Goal: Information Seeking & Learning: Learn about a topic

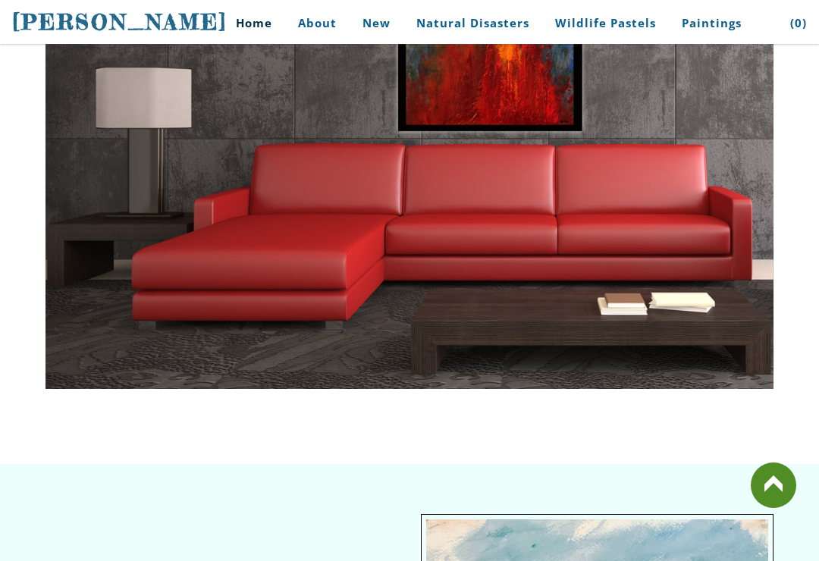
scroll to position [3571, 0]
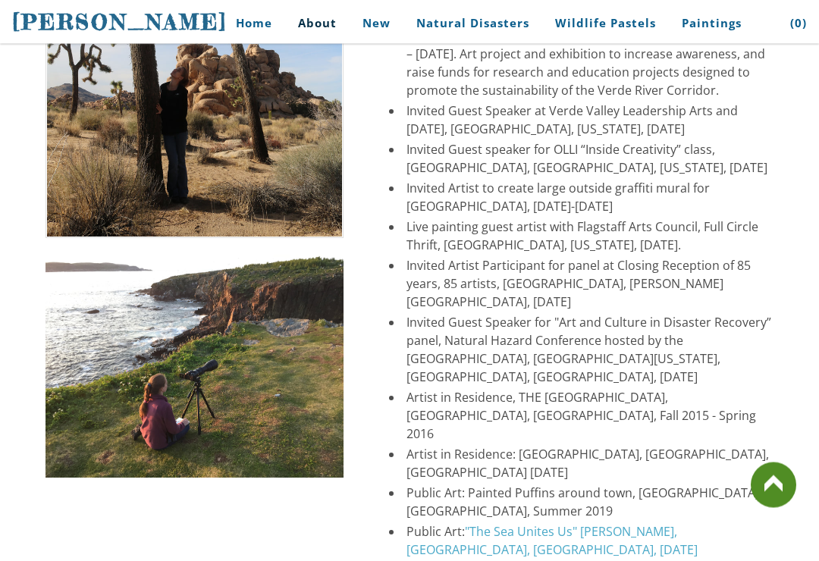
scroll to position [3160, 0]
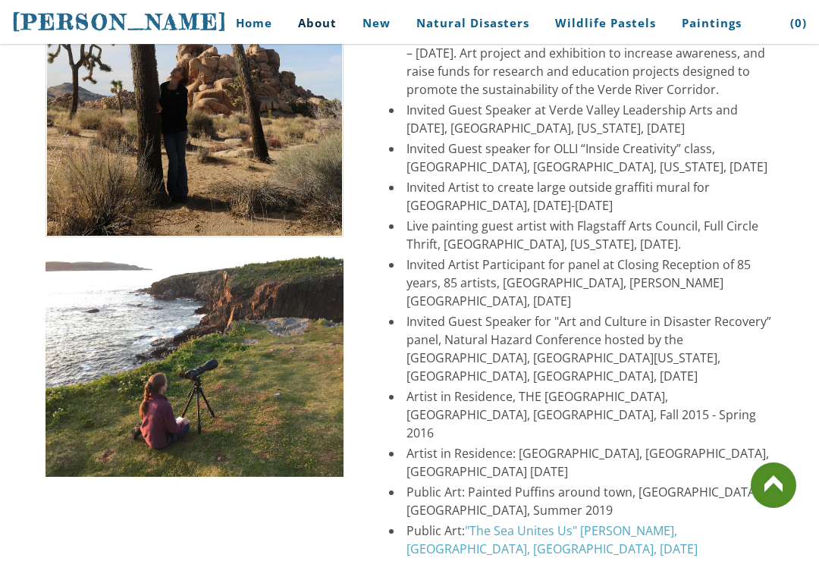
click at [328, 496] on td at bounding box center [194, 185] width 321 height 863
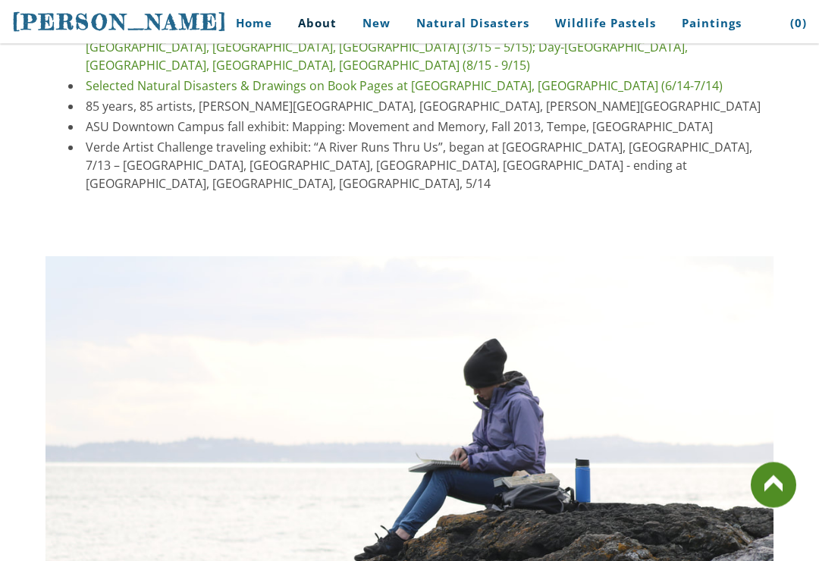
scroll to position [4063, 0]
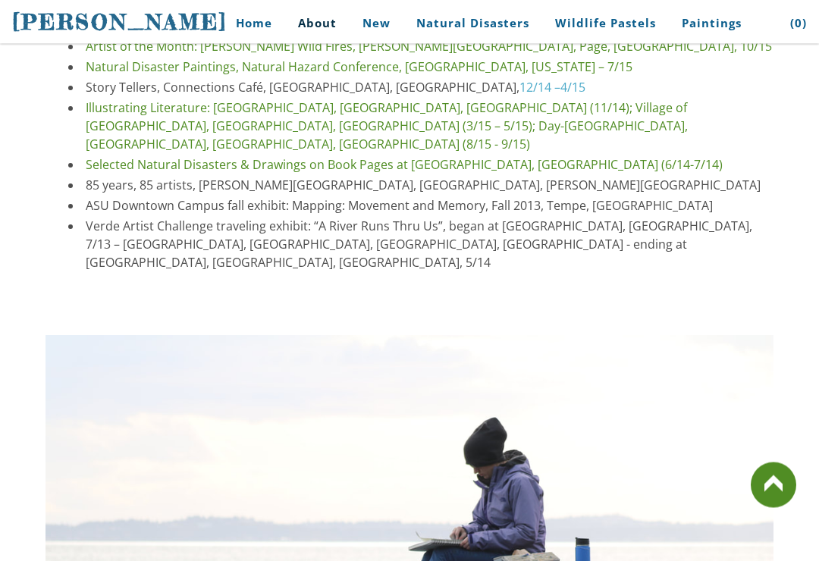
click at [773, 485] on link at bounding box center [773, 484] width 45 height 45
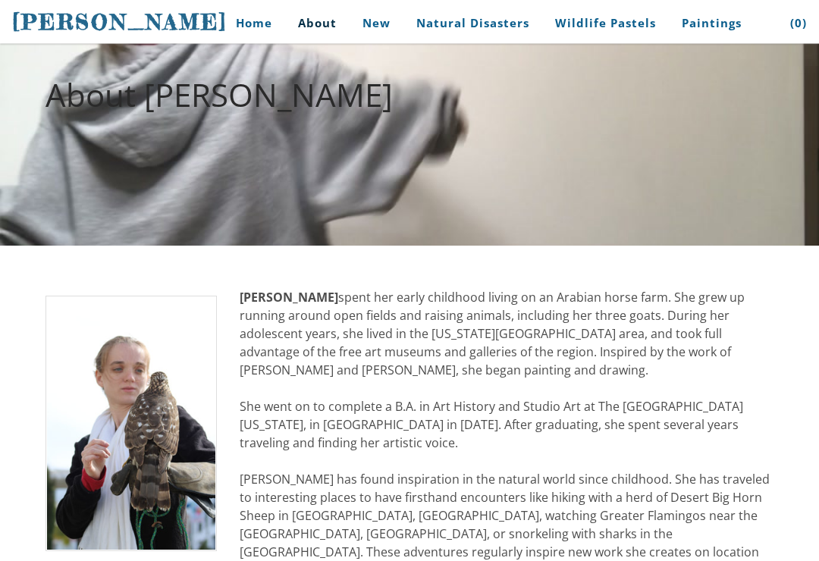
scroll to position [122, 0]
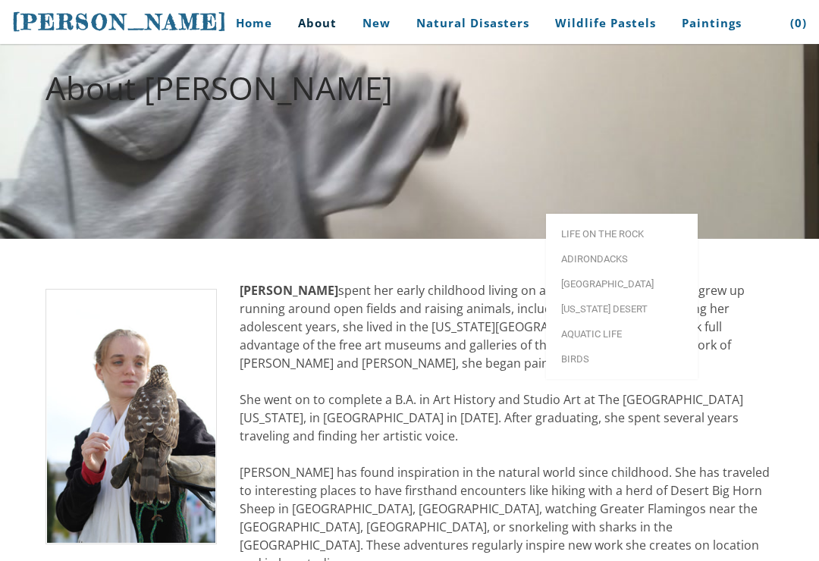
click at [590, 279] on span "[GEOGRAPHIC_DATA]" at bounding box center [621, 284] width 121 height 10
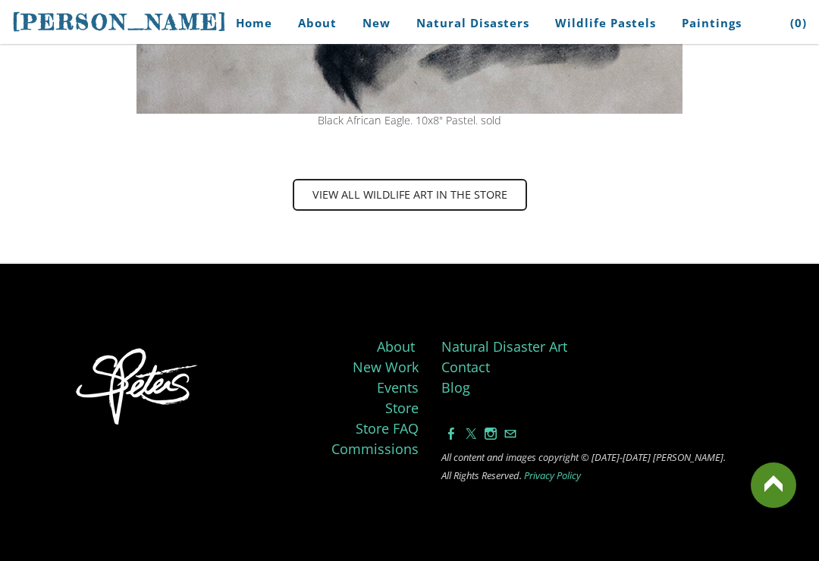
scroll to position [1164, 0]
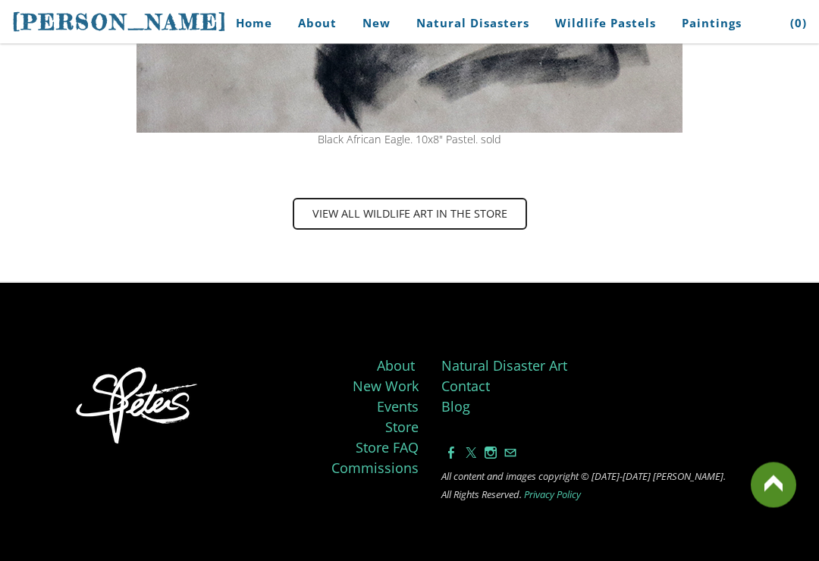
click at [448, 212] on span "View all wildlife art in the store" at bounding box center [409, 214] width 231 height 29
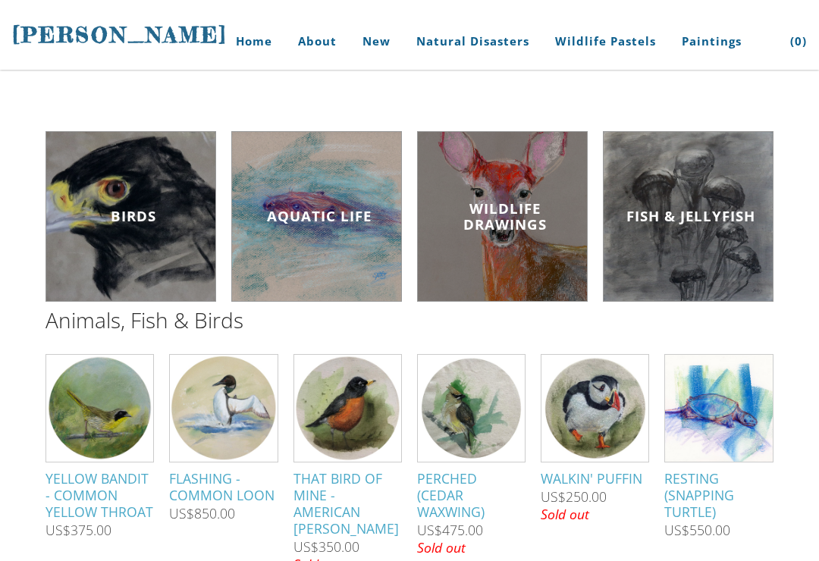
click at [500, 236] on div "Wildlife Drawings" at bounding box center [505, 216] width 164 height 55
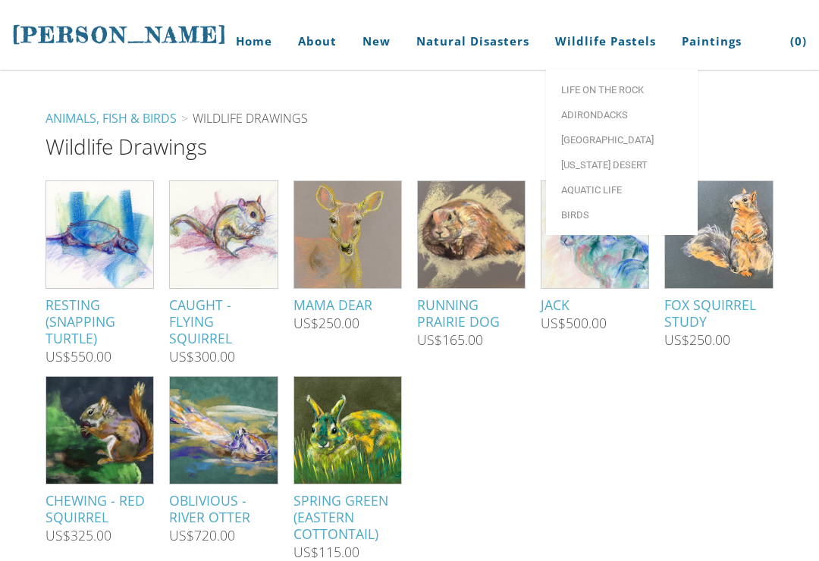
click at [626, 192] on span "Aquatic life" at bounding box center [621, 190] width 121 height 10
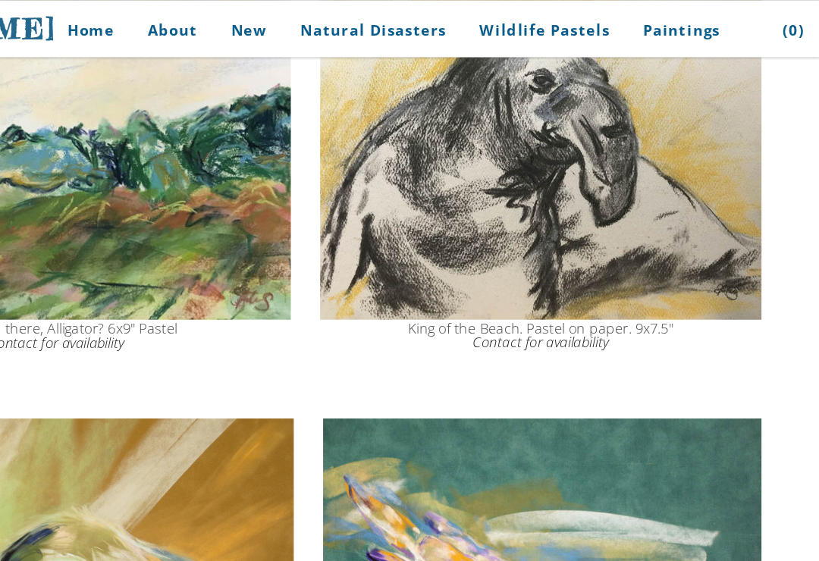
scroll to position [1703, 0]
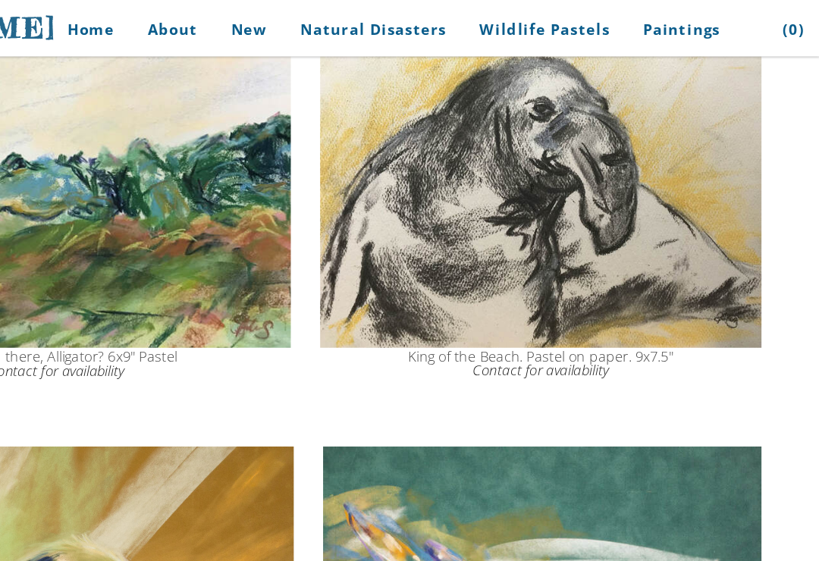
click at [104, 178] on img at bounding box center [226, 133] width 363 height 274
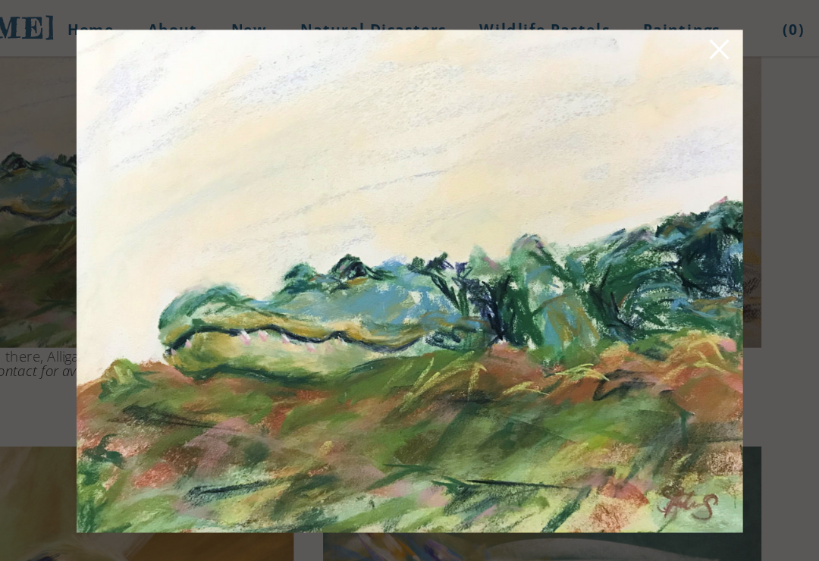
scroll to position [1703, 0]
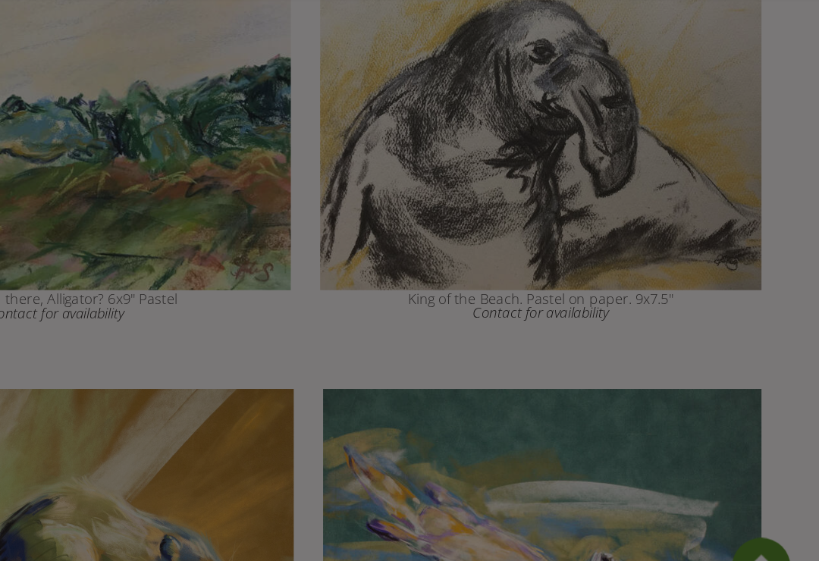
click at [431, 190] on img at bounding box center [602, 133] width 342 height 273
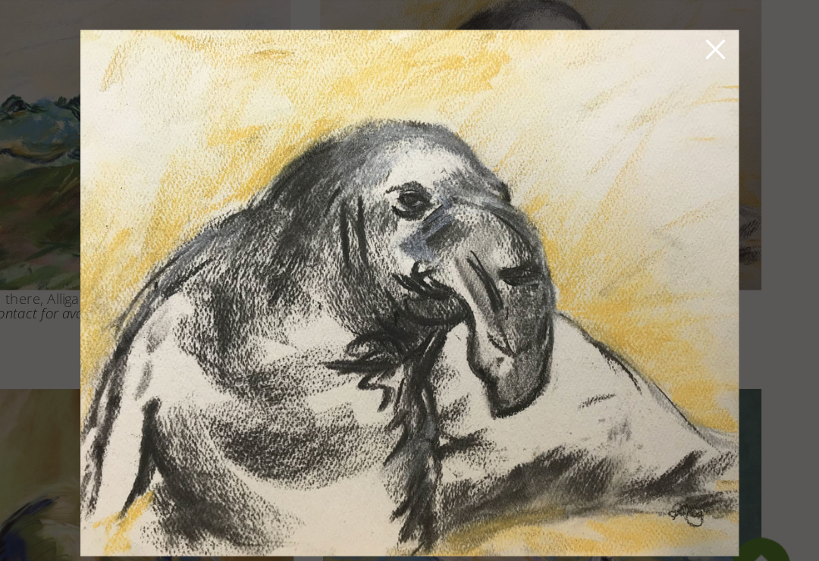
click at [238, 227] on div at bounding box center [500, 272] width 525 height 423
click at [727, 75] on link at bounding box center [737, 87] width 21 height 24
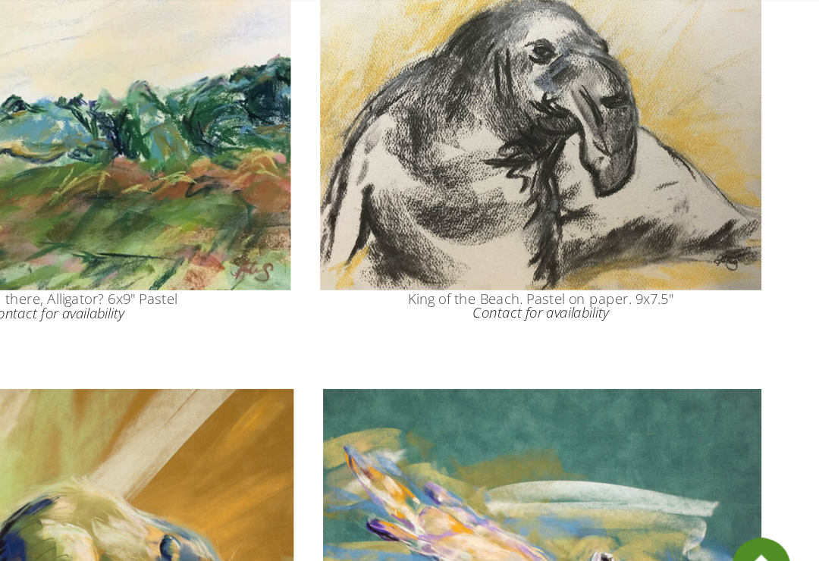
click at [118, 149] on img at bounding box center [226, 134] width 363 height 274
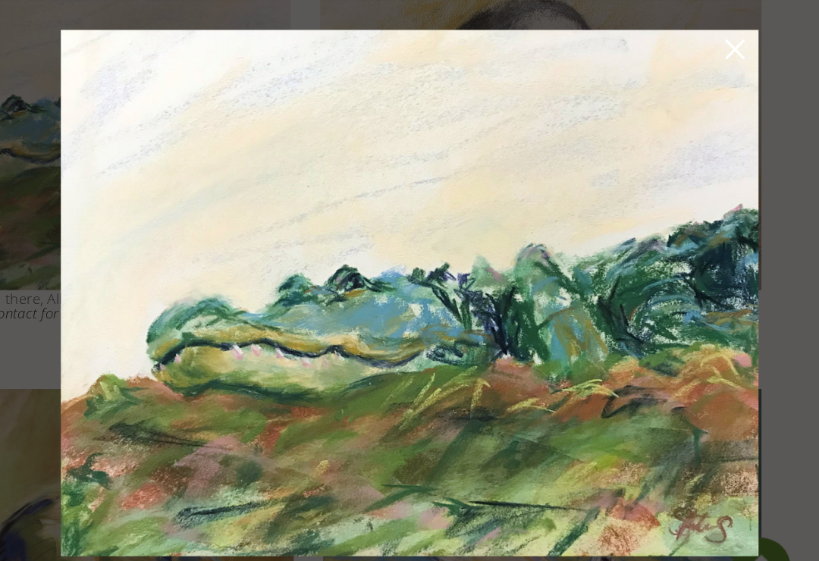
click at [742, 75] on link at bounding box center [752, 87] width 21 height 24
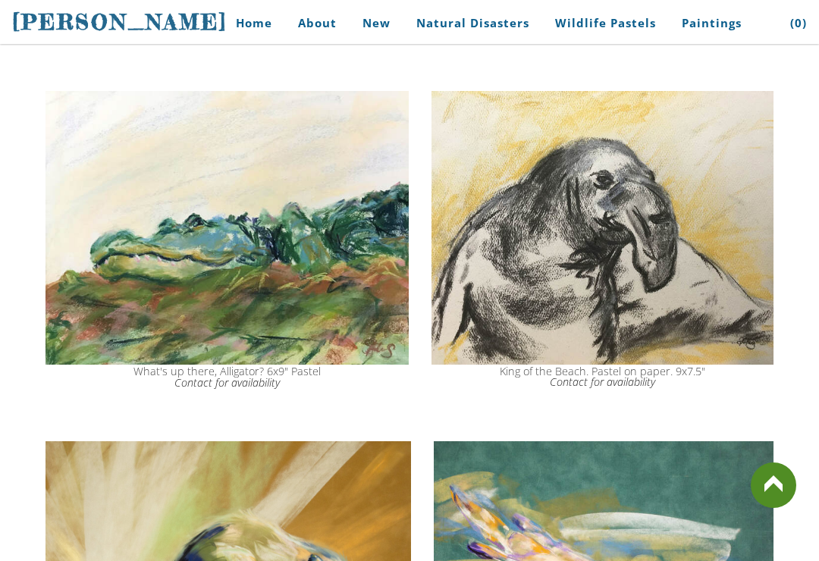
scroll to position [1608, 0]
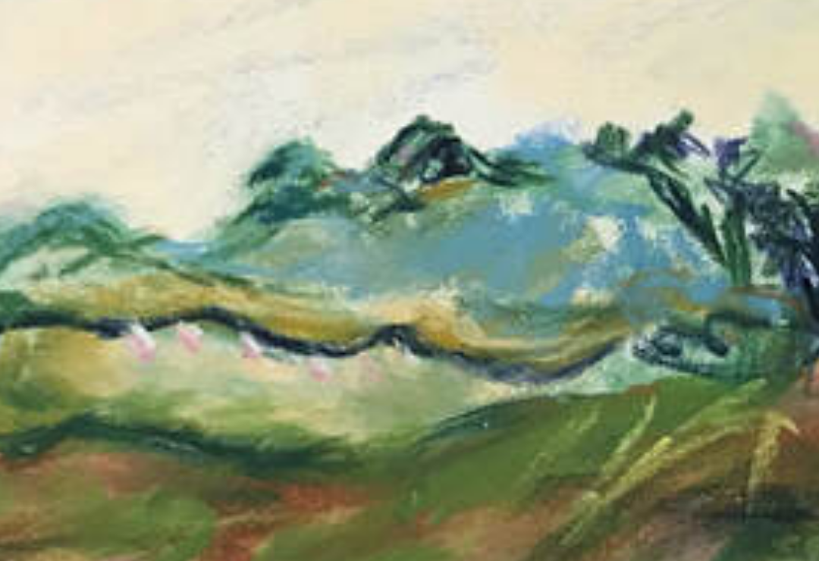
click at [118, 92] on img at bounding box center [226, 229] width 363 height 274
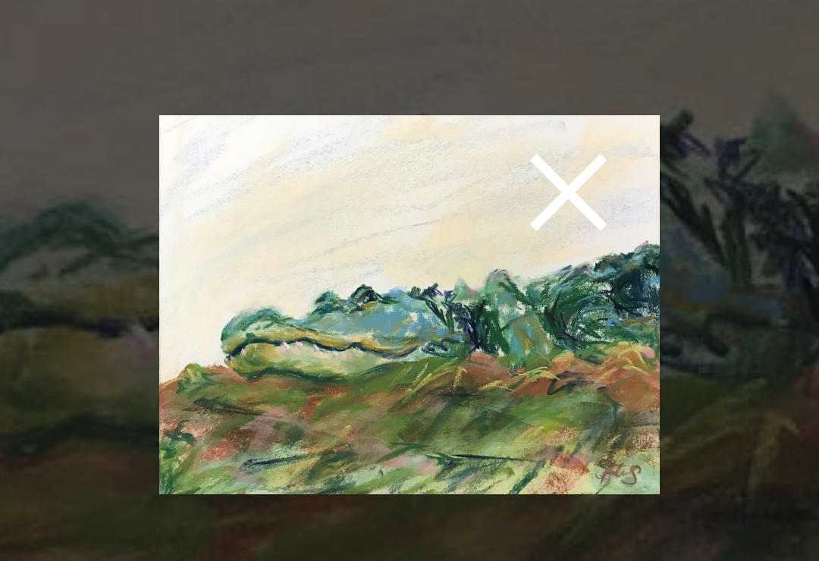
click at [212, 220] on link at bounding box center [222, 232] width 21 height 24
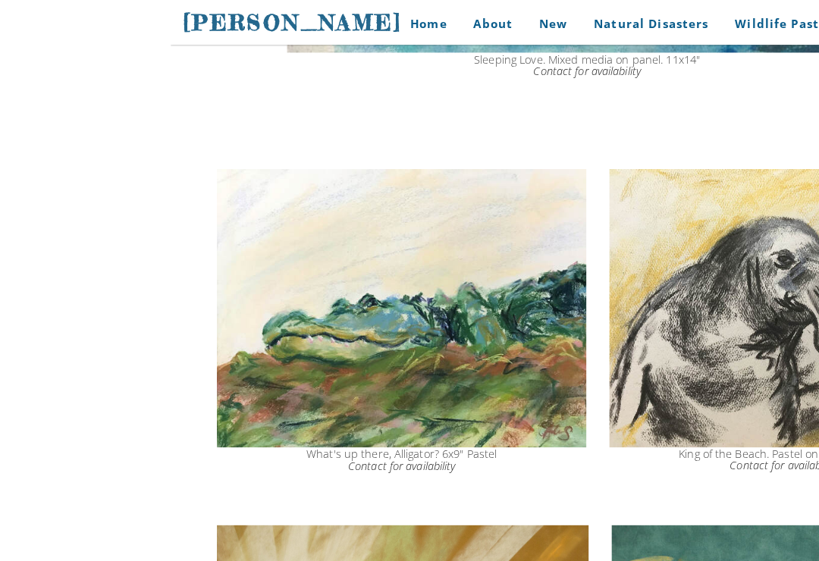
scroll to position [1528, 0]
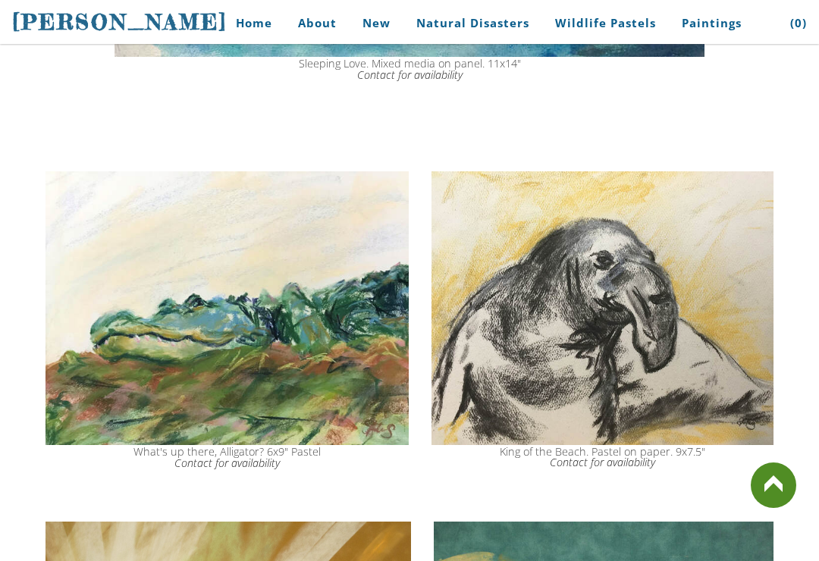
click at [256, 324] on img at bounding box center [226, 308] width 363 height 274
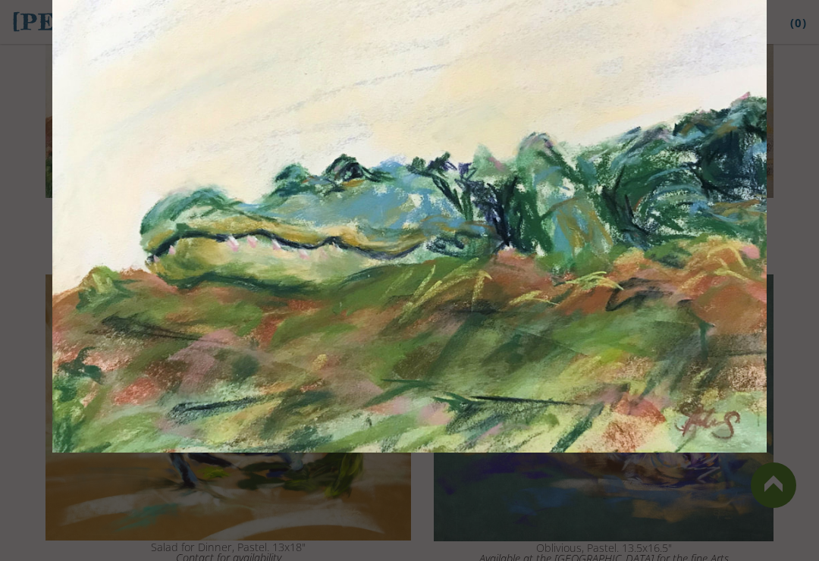
scroll to position [1775, 0]
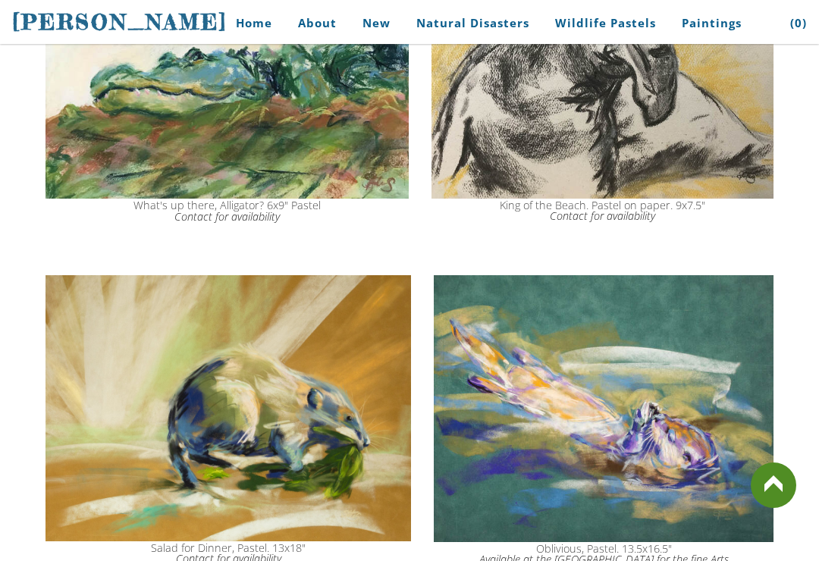
click at [619, 421] on img at bounding box center [604, 408] width 340 height 267
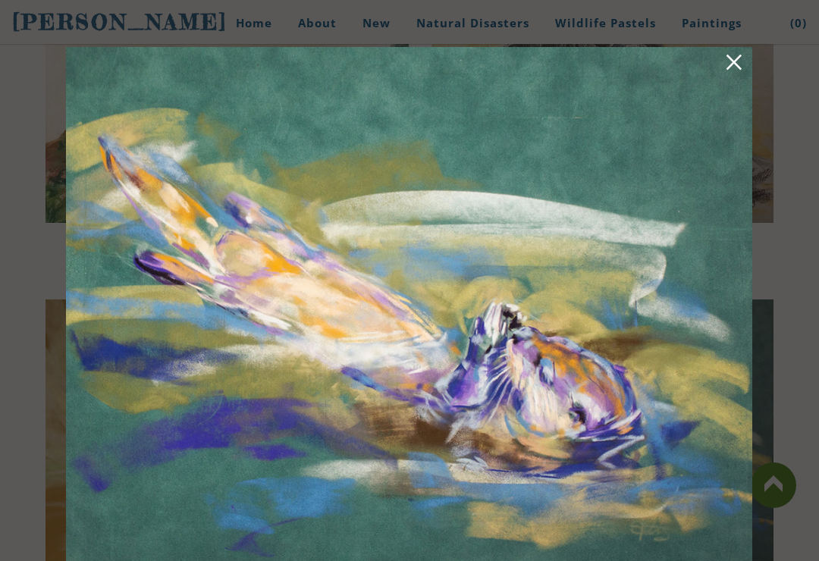
scroll to position [1757, 0]
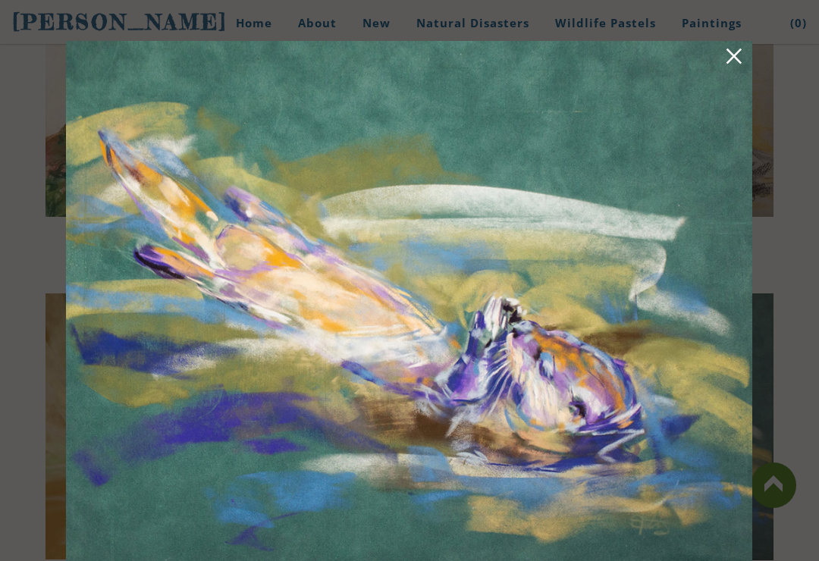
click at [734, 65] on link at bounding box center [733, 59] width 21 height 24
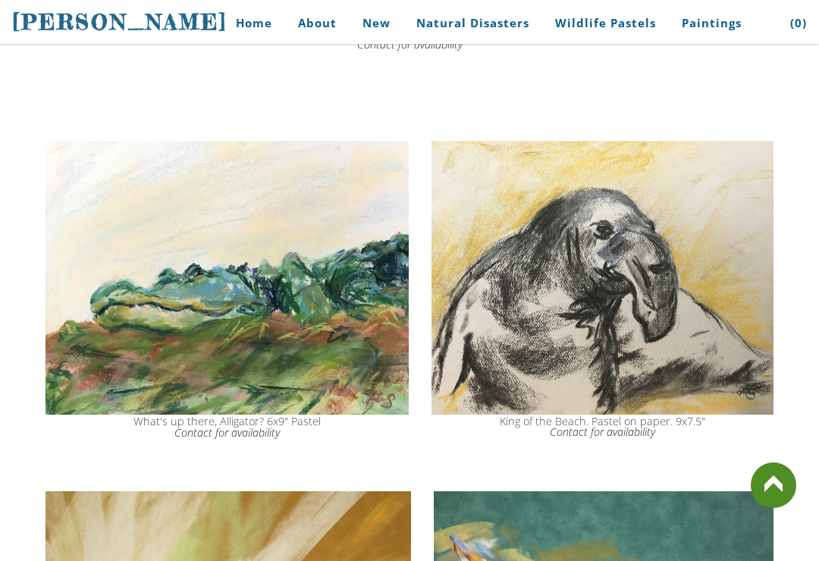
scroll to position [1572, 0]
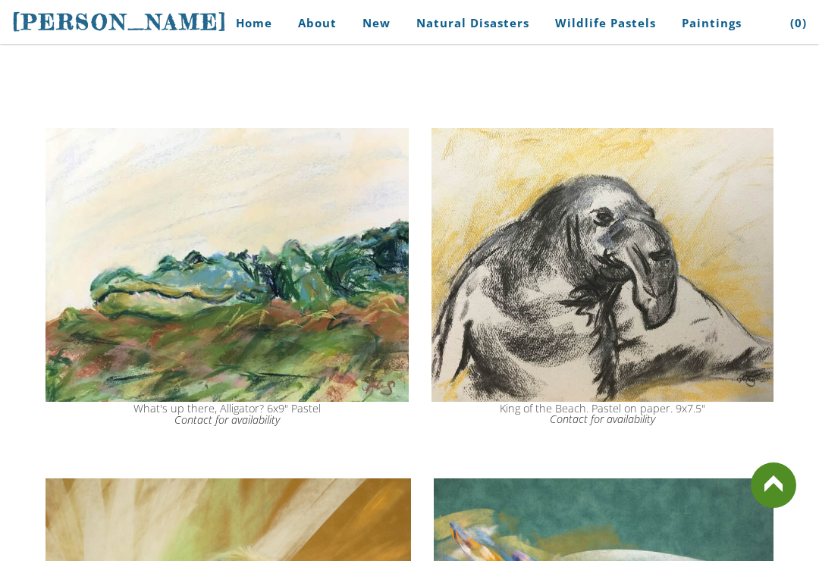
click at [537, 381] on img at bounding box center [602, 264] width 342 height 273
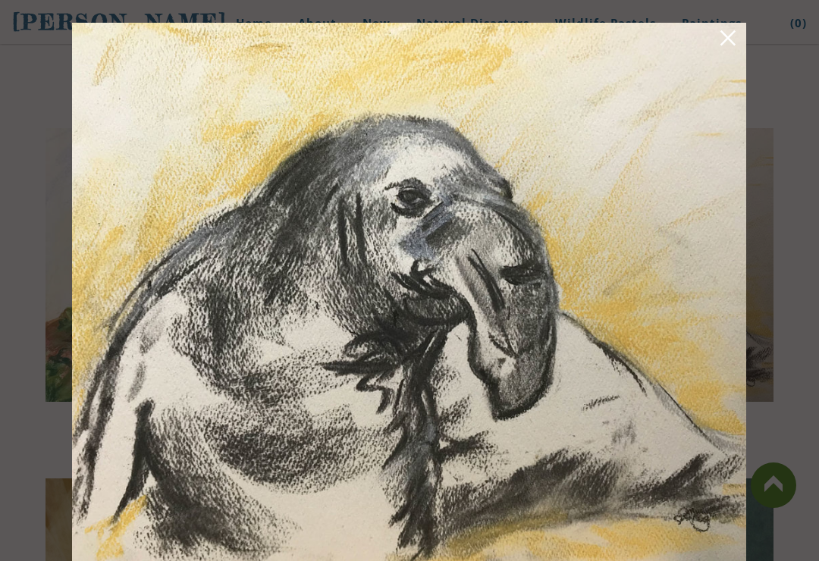
click at [727, 39] on link at bounding box center [727, 41] width 21 height 24
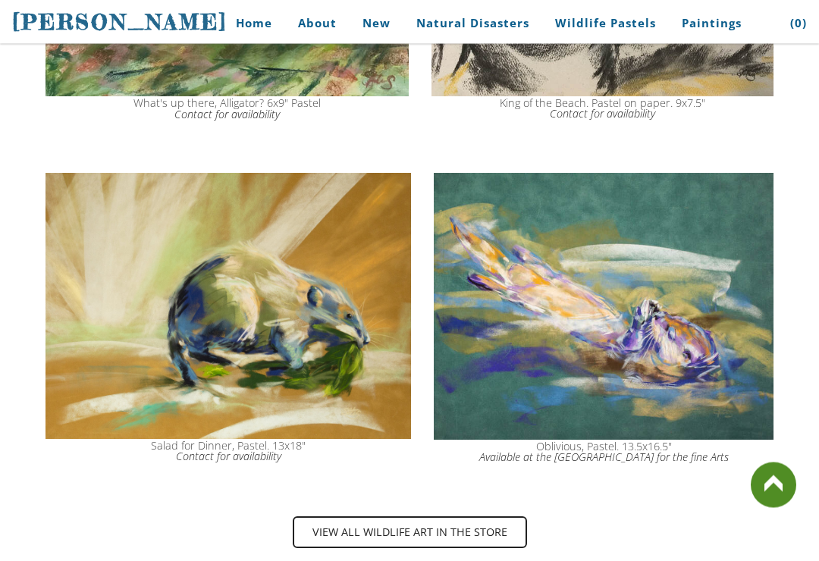
click at [678, 328] on img at bounding box center [604, 307] width 340 height 267
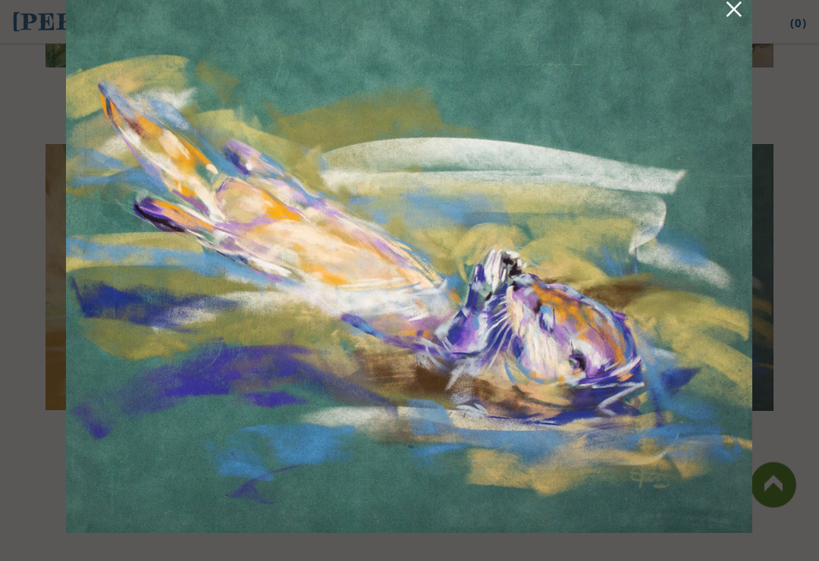
scroll to position [1890, 0]
